Goal: Task Accomplishment & Management: Use online tool/utility

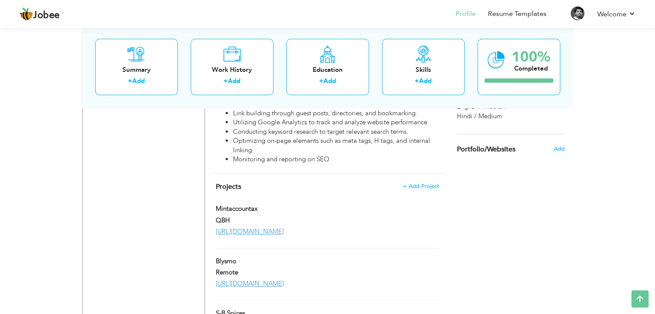
scroll to position [723, 0]
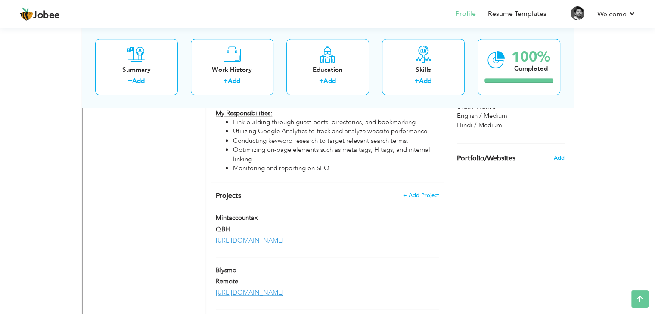
drag, startPoint x: 304, startPoint y: 218, endPoint x: 220, endPoint y: 216, distance: 84.0
click at [220, 236] on div "[URL][DOMAIN_NAME]" at bounding box center [327, 240] width 236 height 9
type input "Mintaccountax"
type input "QBH"
type input "[URL][DOMAIN_NAME]"
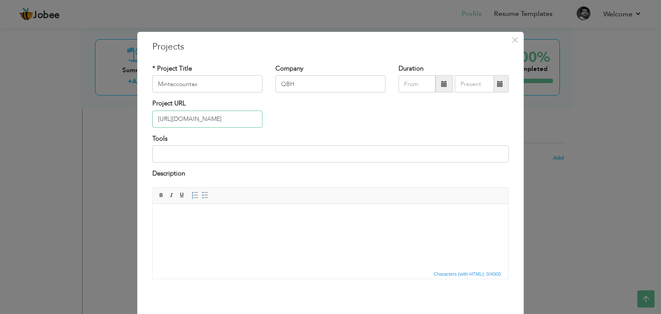
click at [233, 118] on input "[URL][DOMAIN_NAME]" at bounding box center [207, 119] width 110 height 17
click at [223, 83] on input "Mintaccountax" at bounding box center [207, 83] width 110 height 17
click at [316, 91] on input "QBH" at bounding box center [331, 83] width 110 height 17
click at [251, 121] on input "[URL][DOMAIN_NAME]" at bounding box center [207, 119] width 110 height 17
click at [512, 43] on span "×" at bounding box center [515, 40] width 7 height 16
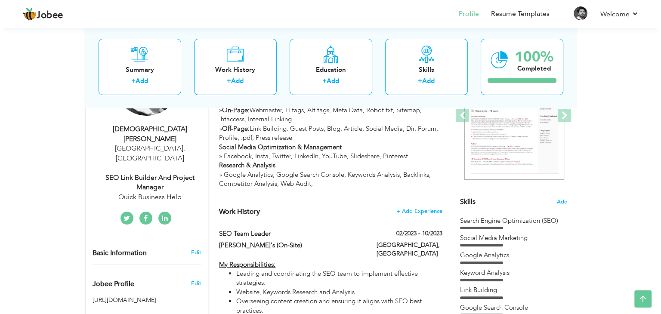
scroll to position [133, 0]
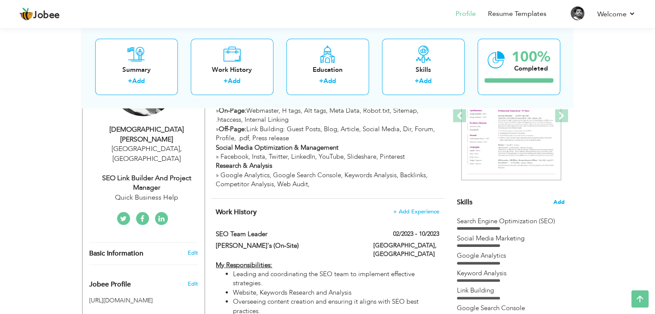
click at [560, 200] on span "Add" at bounding box center [558, 202] width 11 height 8
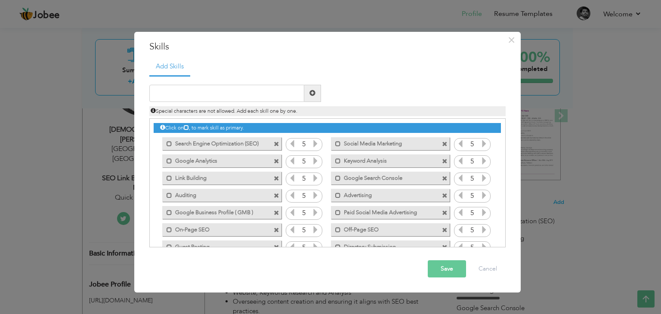
click at [224, 146] on label "Search Engine Optimization (SEO)" at bounding box center [215, 142] width 87 height 11
click at [224, 146] on label "Search Engine Optimization (SEO)" at bounding box center [217, 142] width 86 height 11
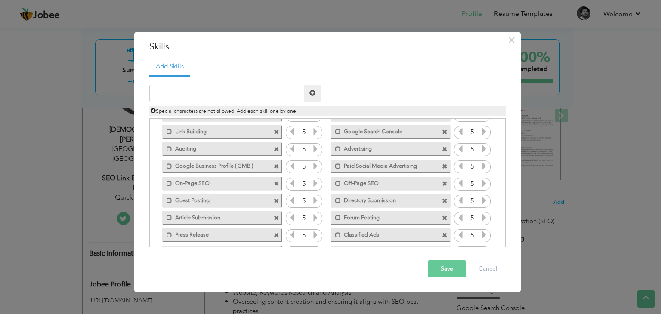
scroll to position [88, 0]
